Goal: Entertainment & Leisure: Consume media (video, audio)

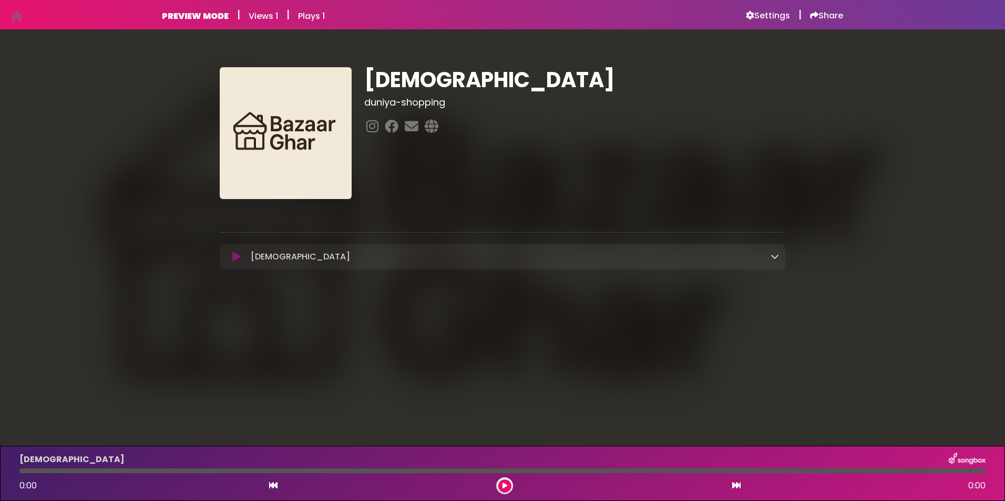
click at [508, 484] on button at bounding box center [504, 486] width 13 height 13
click at [500, 487] on button at bounding box center [504, 486] width 13 height 13
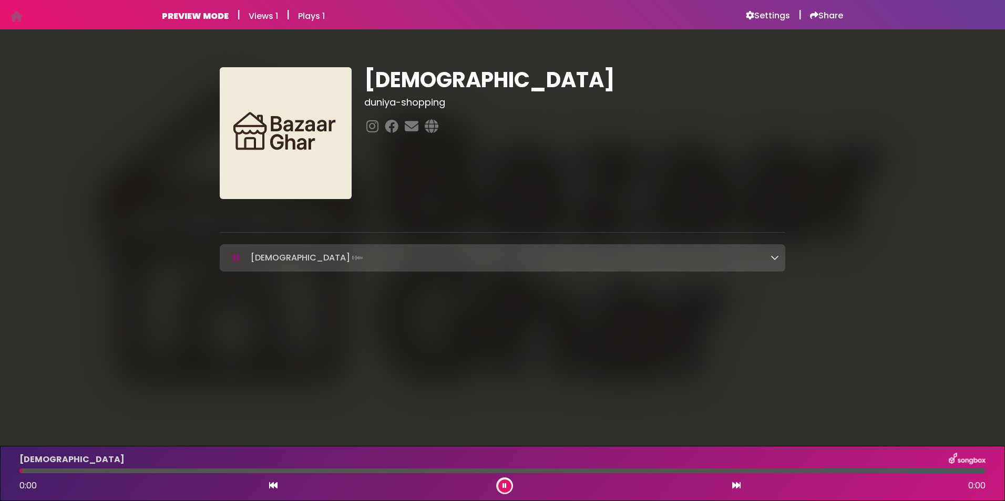
click at [93, 470] on div at bounding box center [502, 471] width 966 height 5
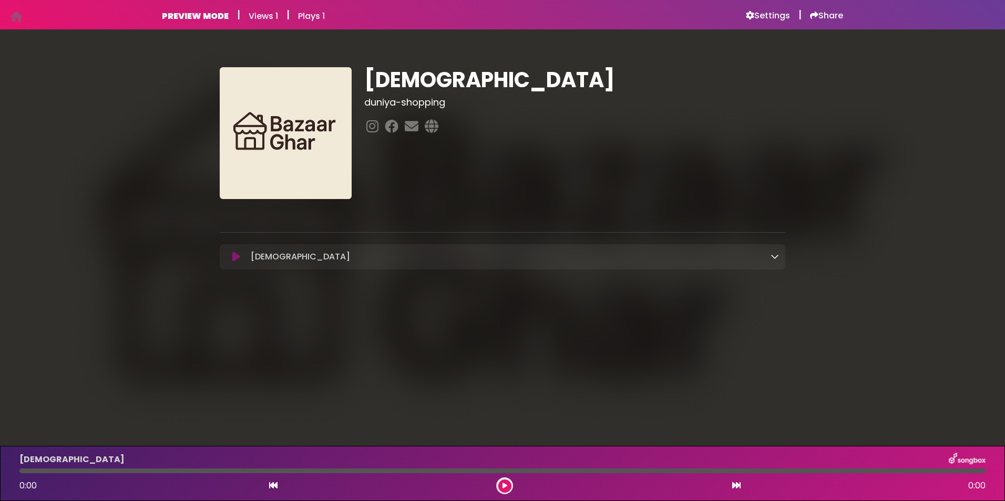
click at [234, 258] on icon at bounding box center [236, 257] width 8 height 11
click at [236, 258] on icon at bounding box center [236, 257] width 8 height 11
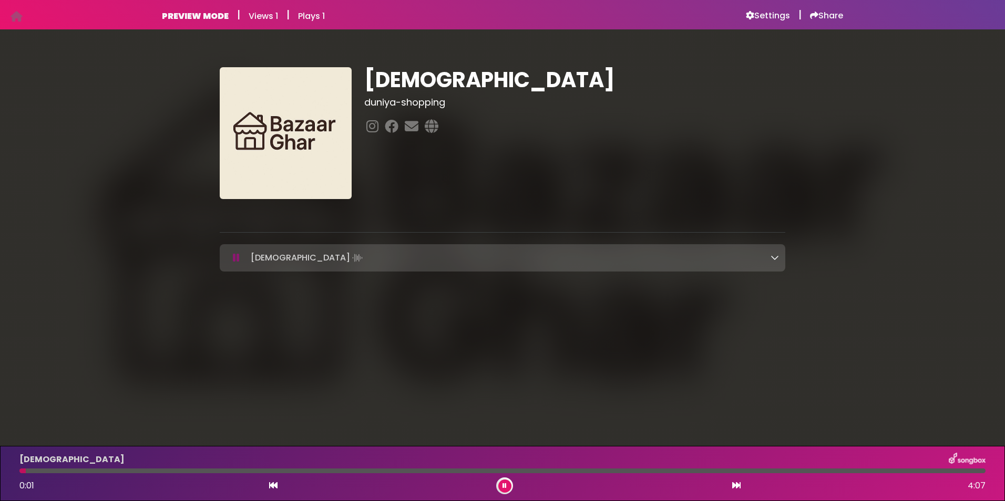
click at [176, 470] on div at bounding box center [502, 471] width 966 height 5
click at [250, 470] on div at bounding box center [502, 471] width 966 height 5
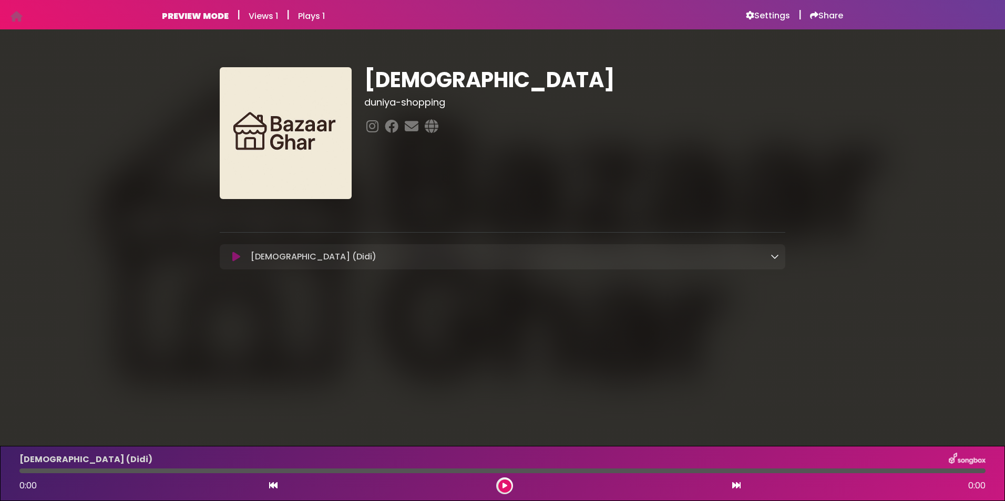
click at [229, 257] on button at bounding box center [236, 257] width 21 height 11
click at [234, 258] on icon at bounding box center [236, 257] width 8 height 11
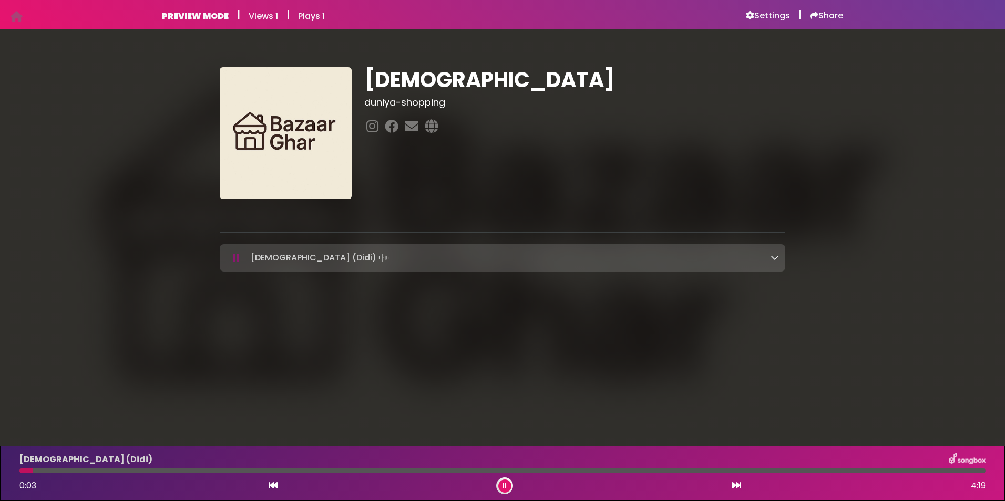
click at [120, 469] on div at bounding box center [502, 471] width 966 height 5
click at [499, 486] on button at bounding box center [504, 486] width 13 height 13
